Goal: Obtain resource: Download file/media

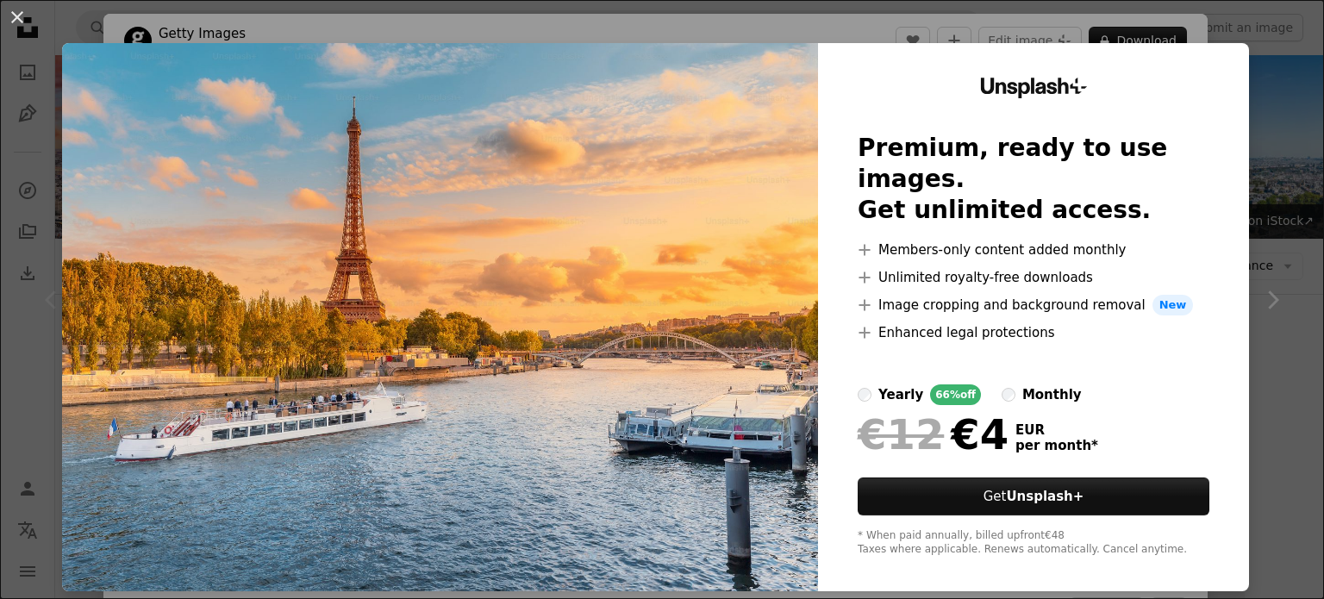
click at [1269, 51] on div "An X shape Unsplash+ Premium, ready to use images. Get unlimited access. A plus…" at bounding box center [662, 299] width 1324 height 599
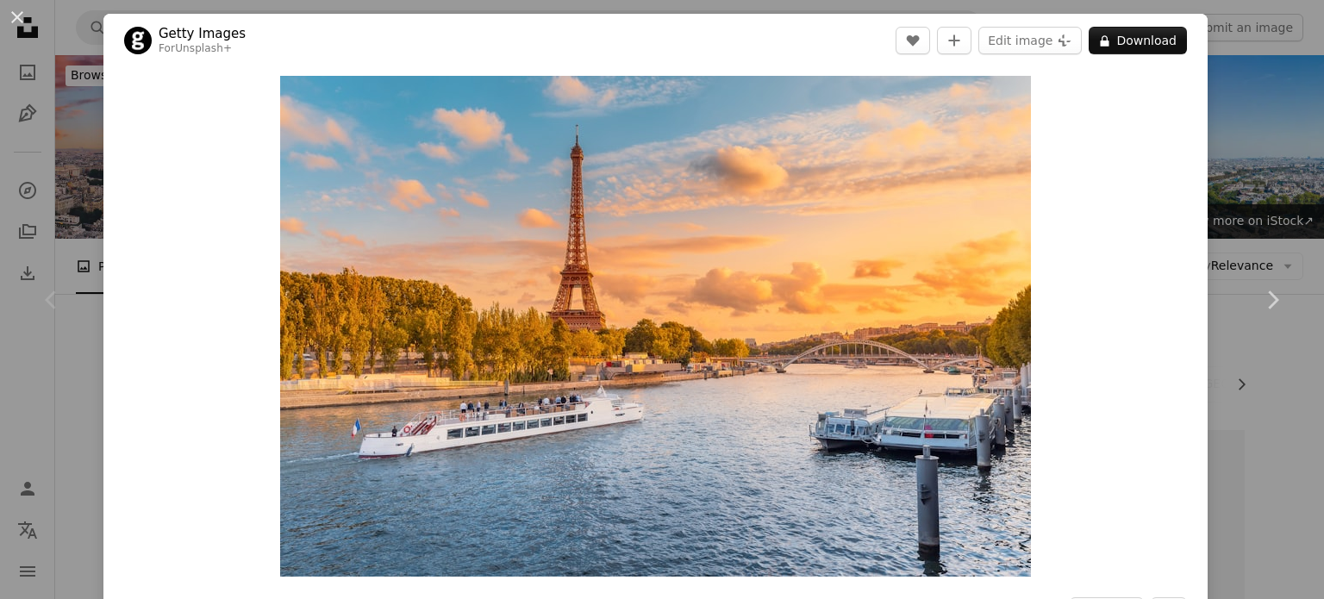
click at [1190, 137] on div "Zoom in" at bounding box center [655, 326] width 1104 height 518
click at [1248, 130] on div "An X shape Chevron left Chevron right Getty Images For Unsplash+ A heart A plus…" at bounding box center [662, 299] width 1324 height 599
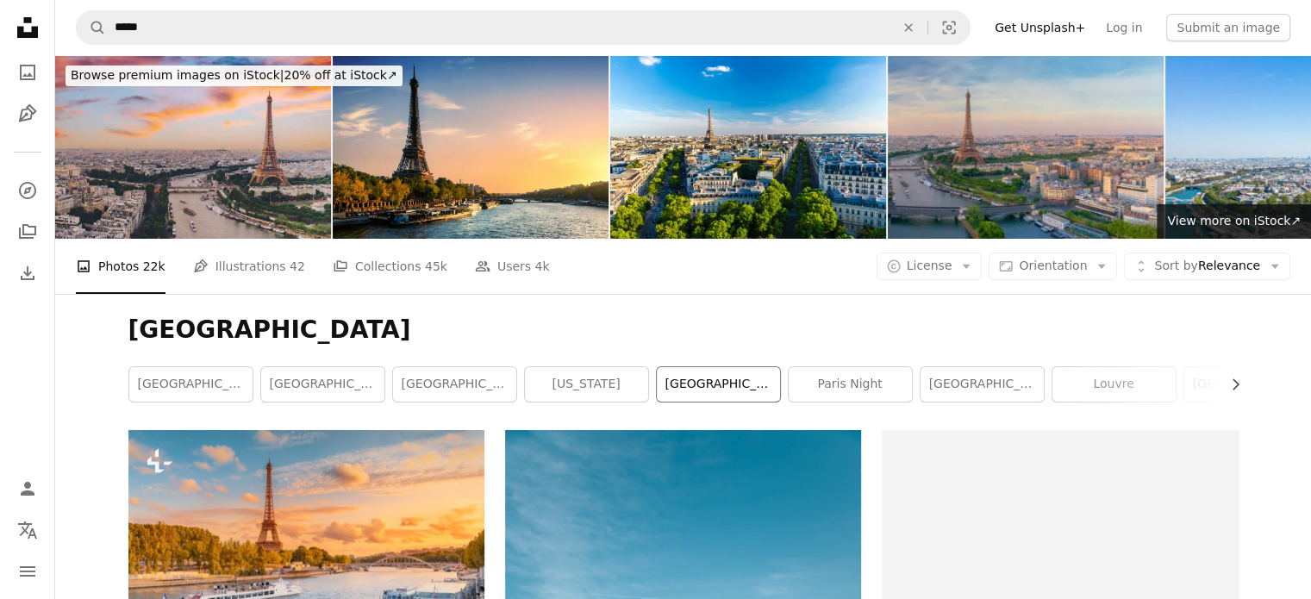
click at [700, 385] on link "[GEOGRAPHIC_DATA]" at bounding box center [718, 384] width 123 height 34
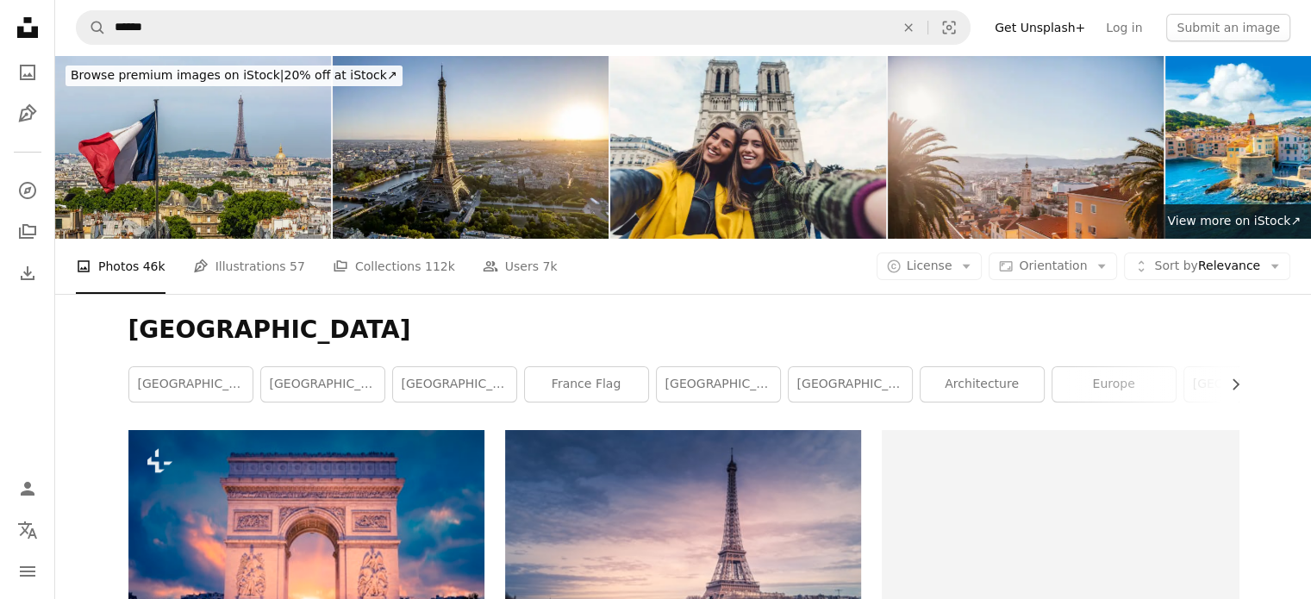
click at [130, 175] on img at bounding box center [193, 147] width 276 height 184
